Goal: Information Seeking & Learning: Check status

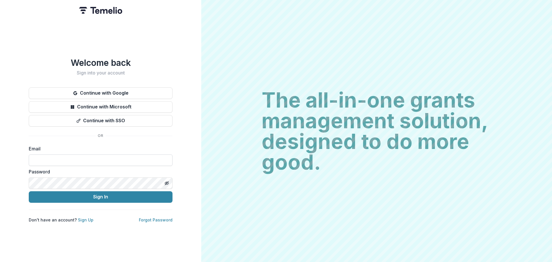
click at [102, 159] on input at bounding box center [101, 159] width 144 height 11
type input "**********"
click at [29, 191] on button "Sign In" at bounding box center [101, 196] width 144 height 11
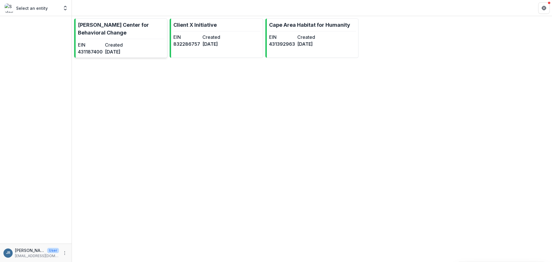
click at [119, 24] on p "[PERSON_NAME] Center for Behavioral Change" at bounding box center [121, 29] width 87 height 16
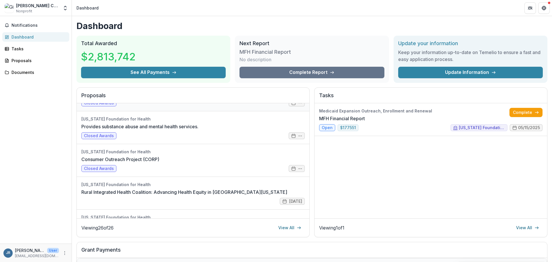
scroll to position [86, 0]
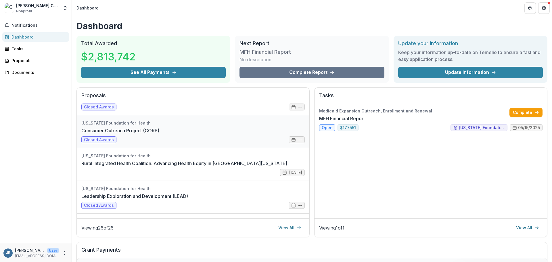
click at [124, 129] on link "Consumer Outreach Project (CORP)" at bounding box center [120, 130] width 78 height 7
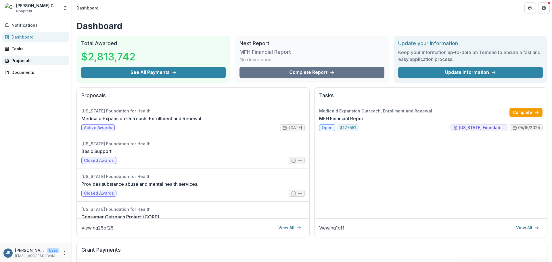
click at [28, 61] on div "Proposals" at bounding box center [37, 60] width 53 height 6
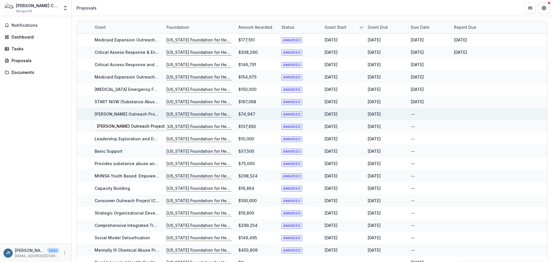
click at [124, 112] on link "[PERSON_NAME] Outreach Project" at bounding box center [129, 113] width 68 height 5
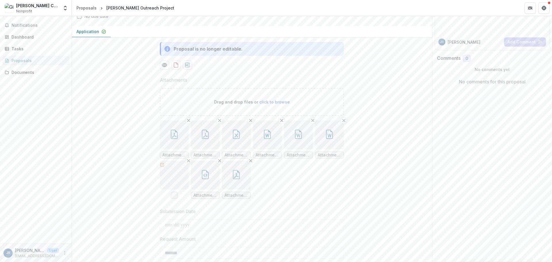
scroll to position [86, 0]
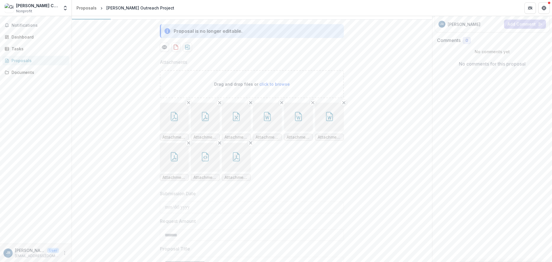
click at [171, 121] on icon "button" at bounding box center [174, 116] width 9 height 9
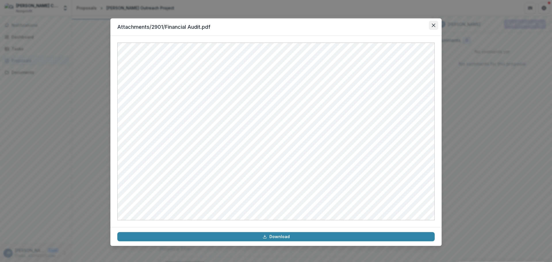
click at [434, 25] on icon "Close" at bounding box center [433, 25] width 3 height 3
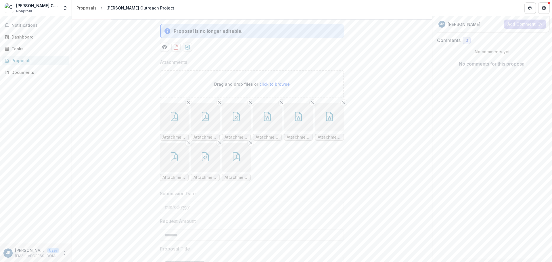
click at [215, 131] on button "button" at bounding box center [205, 117] width 29 height 29
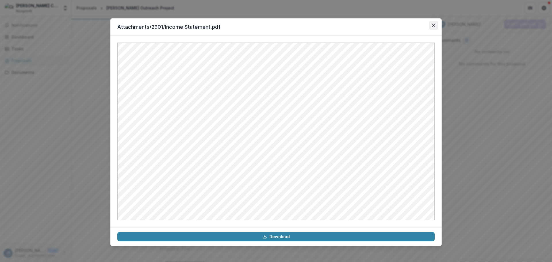
click at [431, 24] on button "Close" at bounding box center [433, 25] width 9 height 9
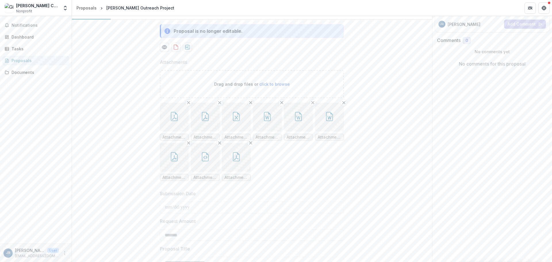
click at [238, 121] on icon "button" at bounding box center [236, 116] width 9 height 9
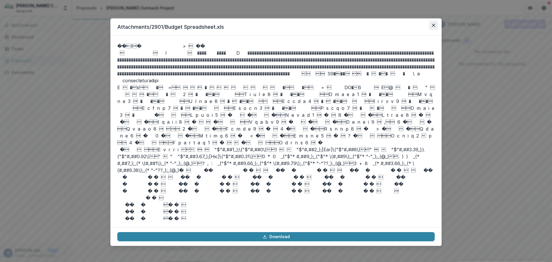
click at [432, 25] on icon "Close" at bounding box center [433, 25] width 3 height 3
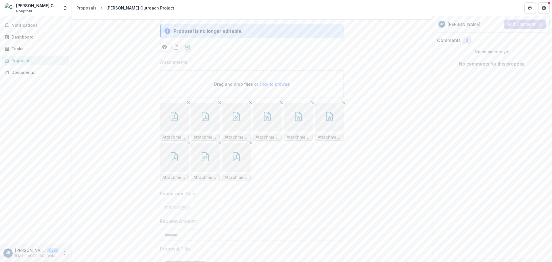
click at [261, 131] on button "button" at bounding box center [267, 117] width 29 height 29
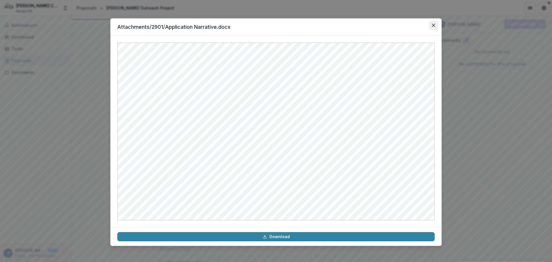
click at [431, 26] on button "Close" at bounding box center [433, 25] width 9 height 9
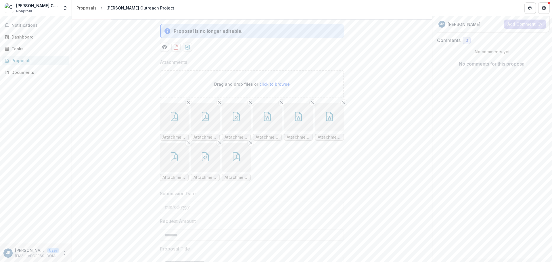
click at [42, 58] on div "Proposals" at bounding box center [37, 60] width 53 height 6
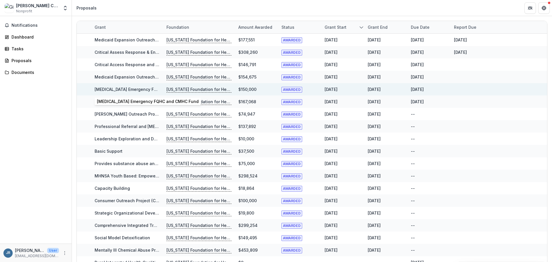
click at [134, 90] on link "[MEDICAL_DATA] Emergency FQHC and CMHC Fund" at bounding box center [146, 89] width 102 height 5
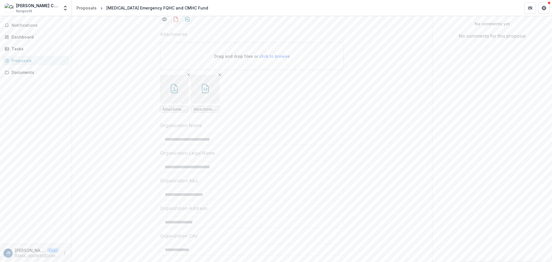
scroll to position [115, 0]
click at [176, 92] on icon "button" at bounding box center [174, 87] width 9 height 9
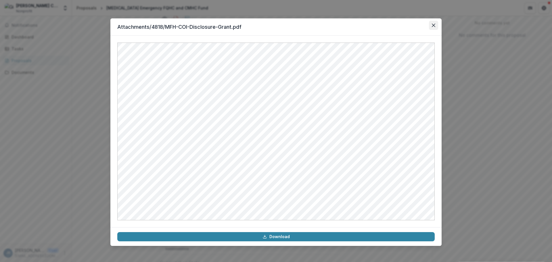
click at [435, 23] on button "Close" at bounding box center [433, 25] width 9 height 9
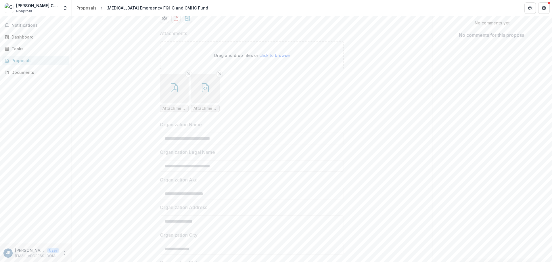
click at [201, 92] on icon "button" at bounding box center [205, 87] width 9 height 9
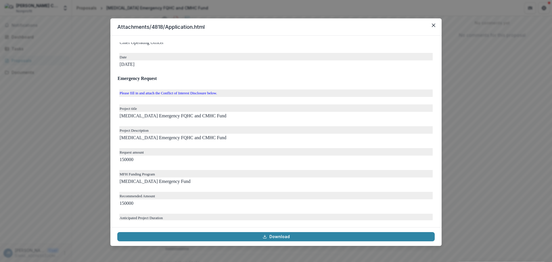
scroll to position [1322, 0]
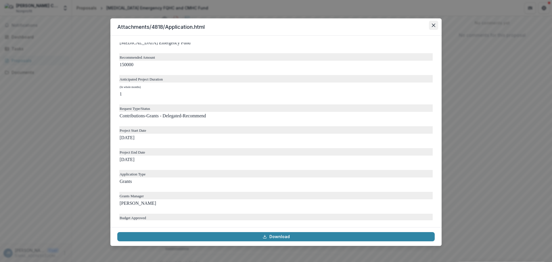
click at [433, 24] on icon "Close" at bounding box center [433, 25] width 3 height 3
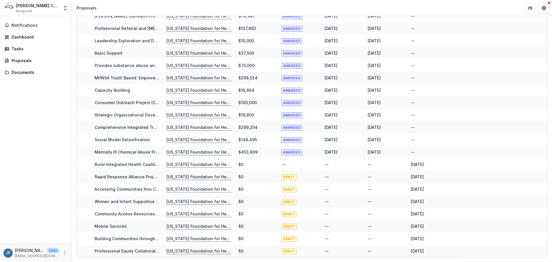
scroll to position [98, 0]
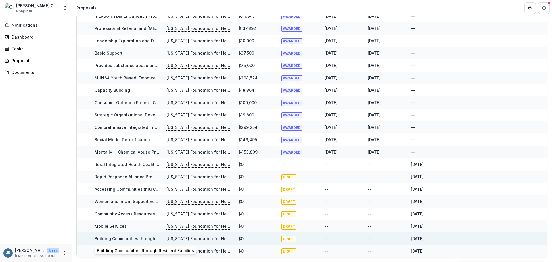
click at [130, 239] on link "Building Communities through Resilient Families" at bounding box center [143, 238] width 97 height 5
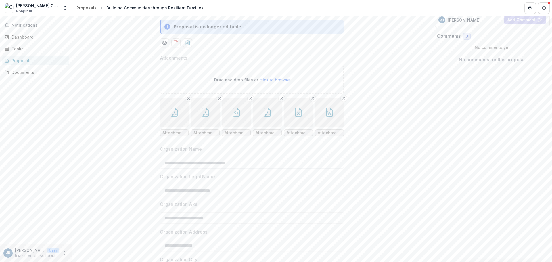
scroll to position [115, 0]
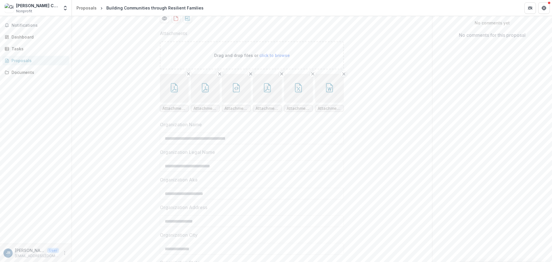
click at [178, 103] on button "button" at bounding box center [174, 88] width 29 height 29
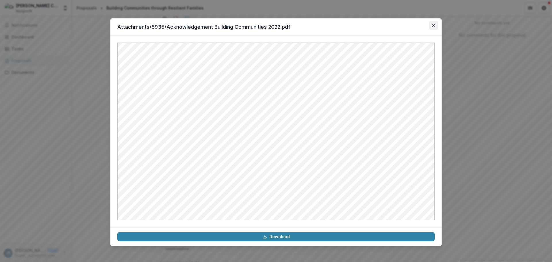
click at [432, 25] on icon "Close" at bounding box center [433, 25] width 3 height 3
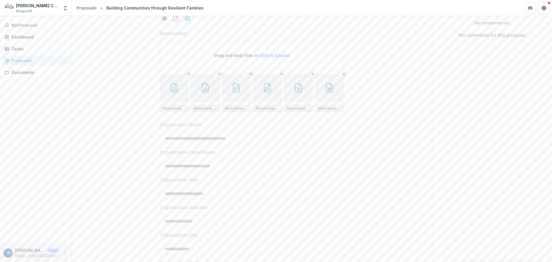
click at [211, 103] on button "button" at bounding box center [205, 88] width 29 height 29
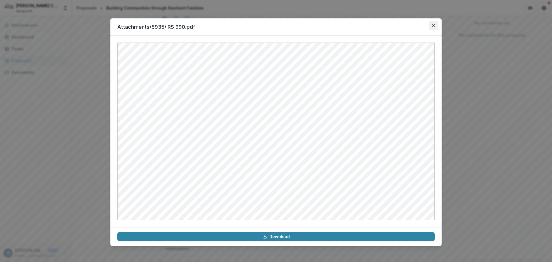
click at [434, 28] on button "Close" at bounding box center [433, 25] width 9 height 9
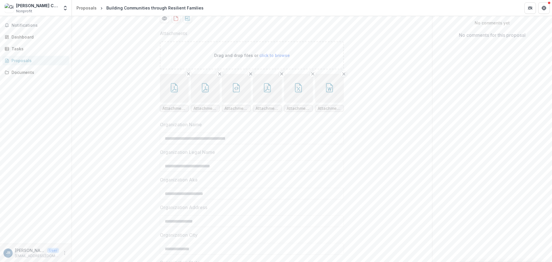
click at [230, 103] on button "button" at bounding box center [236, 88] width 29 height 29
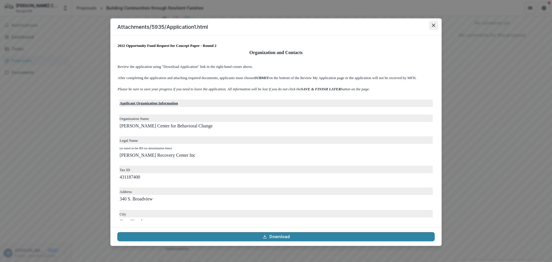
click at [433, 23] on button "Close" at bounding box center [433, 25] width 9 height 9
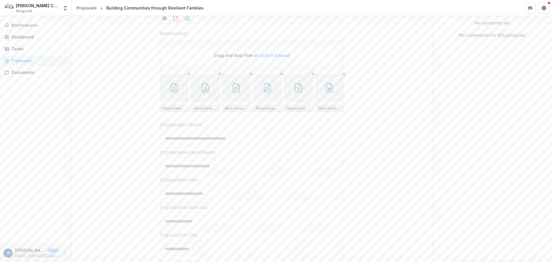
click at [255, 103] on button "button" at bounding box center [267, 88] width 29 height 29
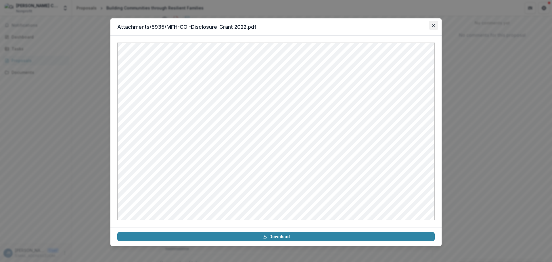
click at [432, 24] on icon "Close" at bounding box center [433, 25] width 3 height 3
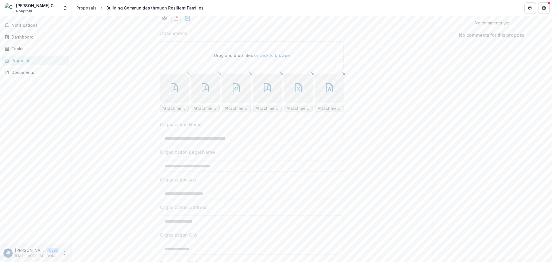
click at [301, 103] on button "button" at bounding box center [298, 88] width 29 height 29
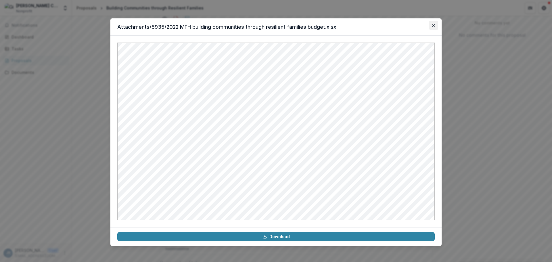
click at [432, 26] on icon "Close" at bounding box center [433, 25] width 3 height 3
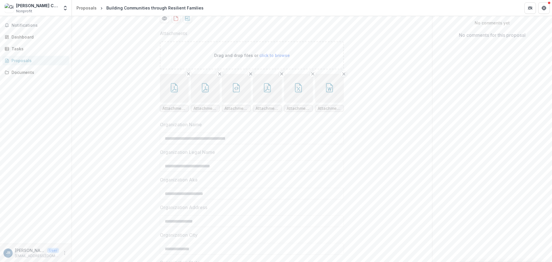
click at [329, 92] on icon "button" at bounding box center [329, 87] width 9 height 9
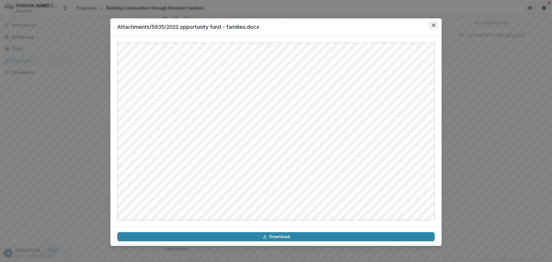
click at [434, 24] on icon "Close" at bounding box center [433, 25] width 3 height 3
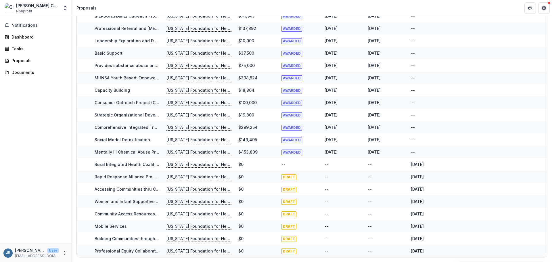
scroll to position [98, 0]
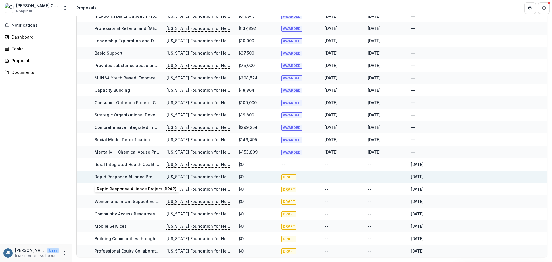
click at [139, 175] on link "Rapid Response Alliance Project (RRAP)" at bounding box center [135, 176] width 80 height 5
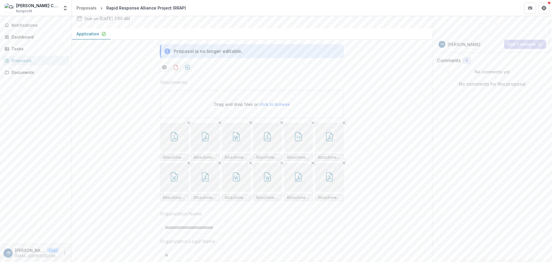
scroll to position [86, 0]
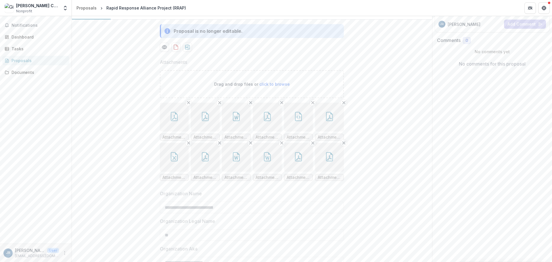
click at [176, 121] on icon "button" at bounding box center [174, 116] width 7 height 9
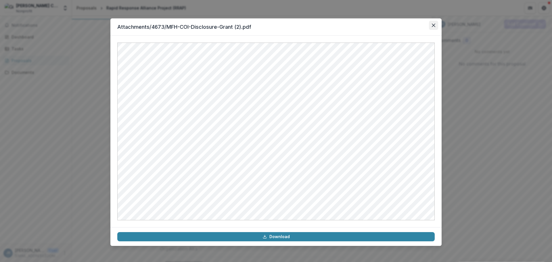
click at [436, 26] on button "Close" at bounding box center [433, 25] width 9 height 9
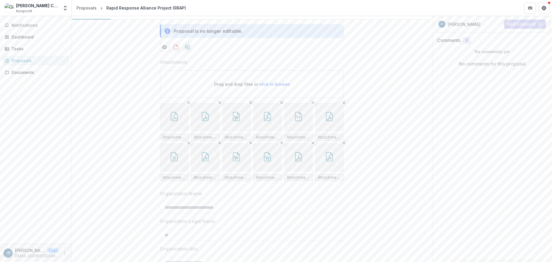
click at [205, 131] on button "button" at bounding box center [205, 117] width 29 height 29
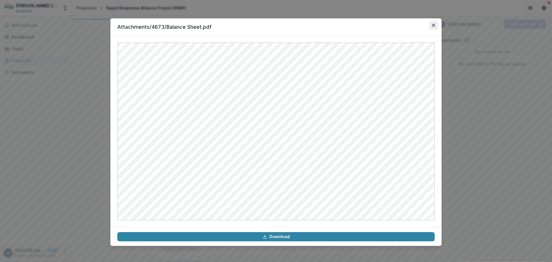
click at [432, 25] on icon "Close" at bounding box center [433, 25] width 3 height 3
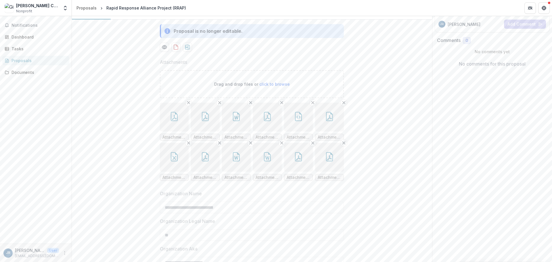
click at [242, 131] on button "button" at bounding box center [236, 117] width 29 height 29
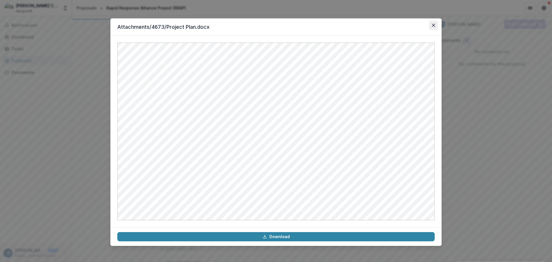
click at [432, 24] on icon "Close" at bounding box center [433, 25] width 3 height 3
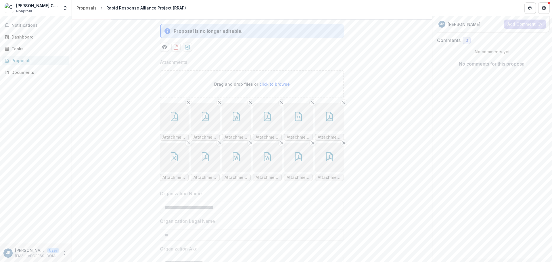
click at [275, 131] on button "button" at bounding box center [267, 117] width 29 height 29
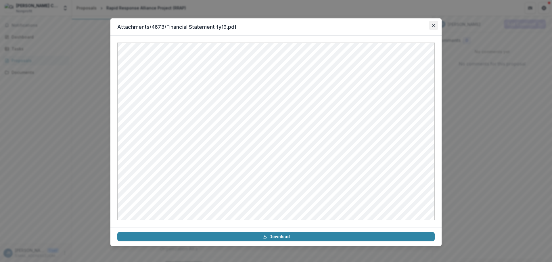
click at [432, 24] on icon "Close" at bounding box center [433, 25] width 3 height 3
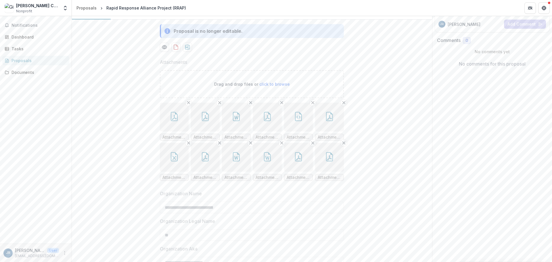
click at [295, 121] on icon "button" at bounding box center [298, 116] width 7 height 9
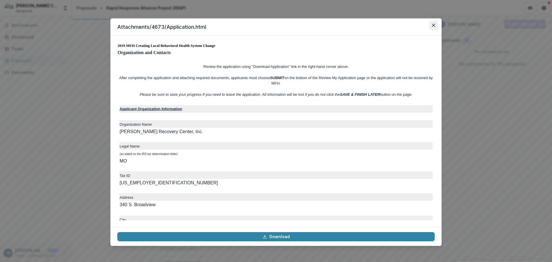
drag, startPoint x: 432, startPoint y: 26, endPoint x: 427, endPoint y: 28, distance: 5.9
click at [432, 26] on icon "Close" at bounding box center [433, 25] width 3 height 3
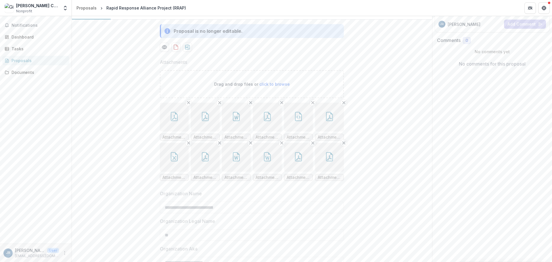
click at [329, 131] on button "button" at bounding box center [329, 117] width 29 height 29
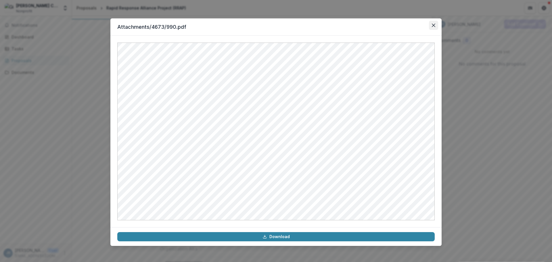
click at [432, 24] on icon "Close" at bounding box center [433, 25] width 3 height 3
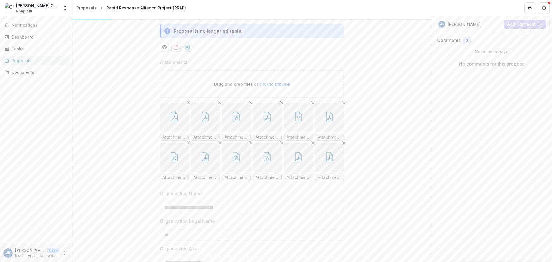
click at [174, 161] on icon "button" at bounding box center [174, 156] width 9 height 9
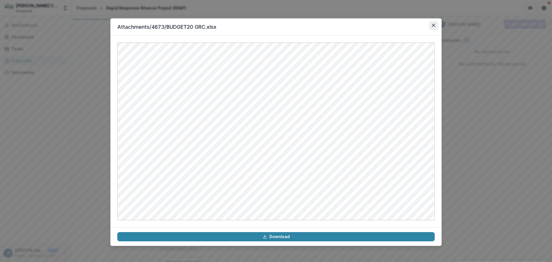
click at [432, 27] on button "Close" at bounding box center [433, 25] width 9 height 9
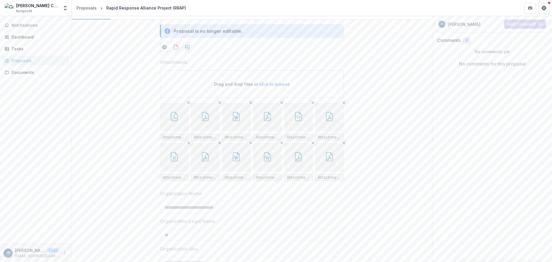
click at [204, 172] on button "button" at bounding box center [205, 157] width 29 height 29
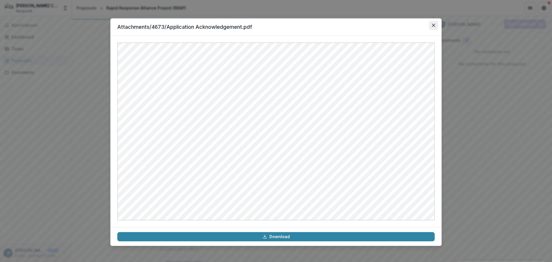
click at [437, 24] on button "Close" at bounding box center [433, 25] width 9 height 9
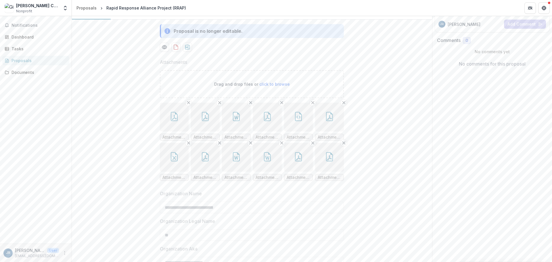
click at [236, 161] on icon "button" at bounding box center [236, 156] width 9 height 9
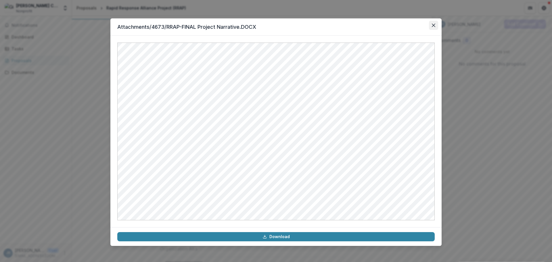
click at [432, 25] on button "Close" at bounding box center [433, 25] width 9 height 9
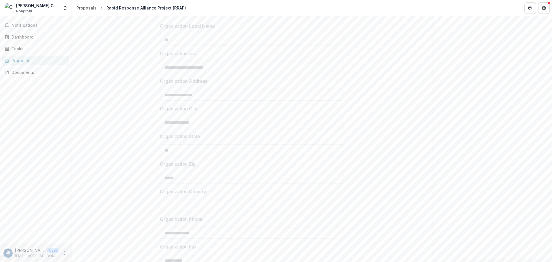
scroll to position [287, 0]
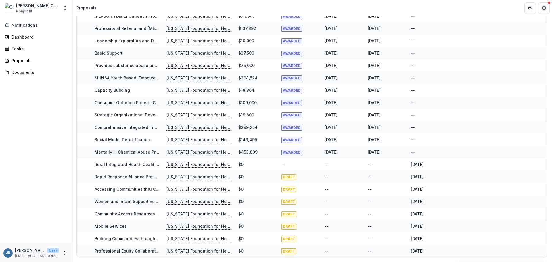
scroll to position [98, 0]
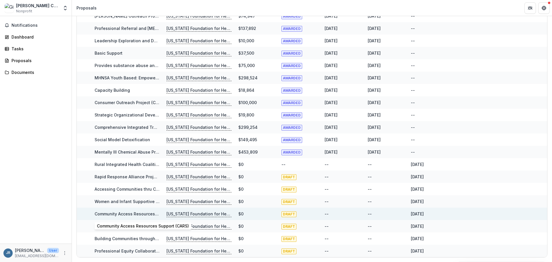
click at [126, 212] on link "Community Access Resources Support (CARS)" at bounding box center [141, 213] width 92 height 5
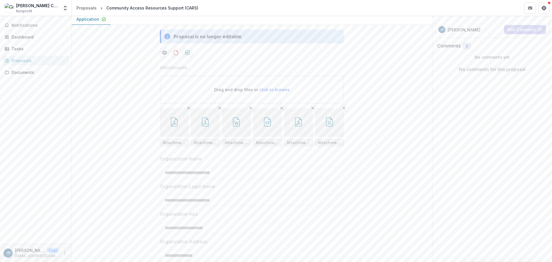
scroll to position [115, 0]
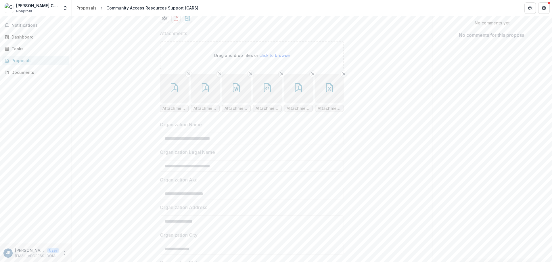
click at [327, 92] on icon "button" at bounding box center [329, 87] width 9 height 9
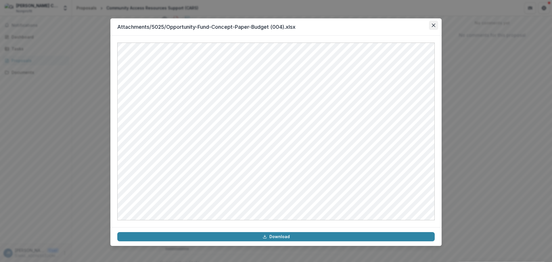
click at [436, 24] on button "Close" at bounding box center [433, 25] width 9 height 9
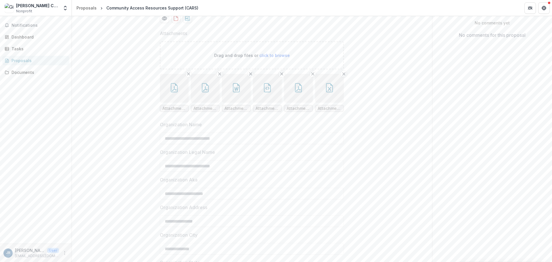
click at [307, 103] on button "button" at bounding box center [298, 88] width 29 height 29
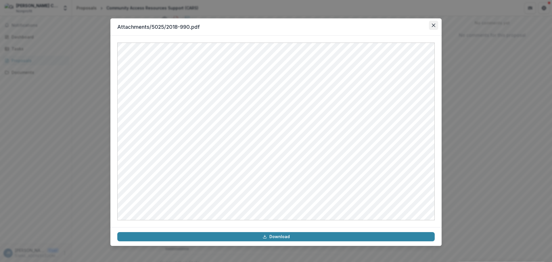
click at [436, 23] on button "Close" at bounding box center [433, 25] width 9 height 9
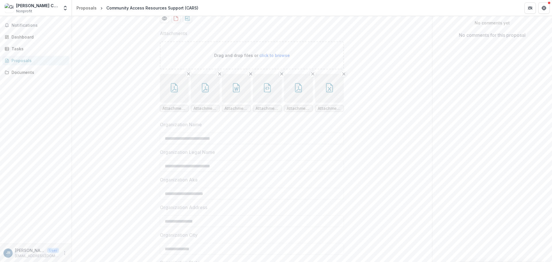
click at [257, 103] on button "button" at bounding box center [267, 88] width 29 height 29
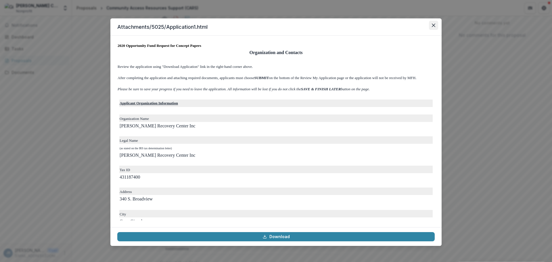
click at [433, 25] on icon "Close" at bounding box center [433, 25] width 3 height 3
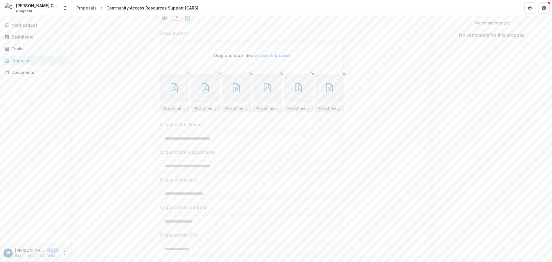
click at [225, 103] on button "button" at bounding box center [236, 88] width 29 height 29
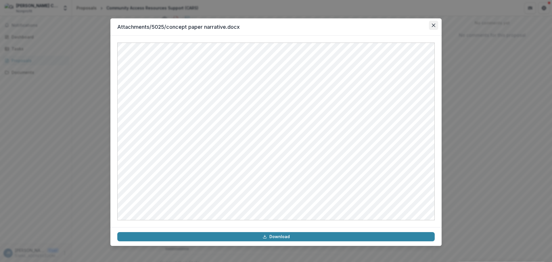
click at [431, 24] on button "Close" at bounding box center [433, 25] width 9 height 9
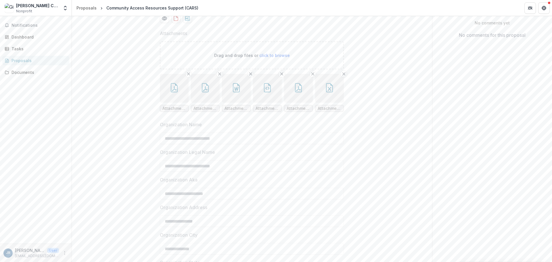
click at [222, 74] on button "button" at bounding box center [236, 88] width 29 height 29
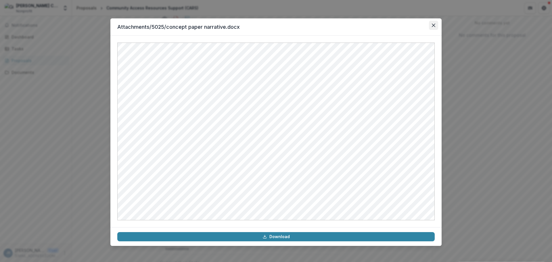
click at [434, 23] on button "Close" at bounding box center [433, 25] width 9 height 9
